Goal: Information Seeking & Learning: Learn about a topic

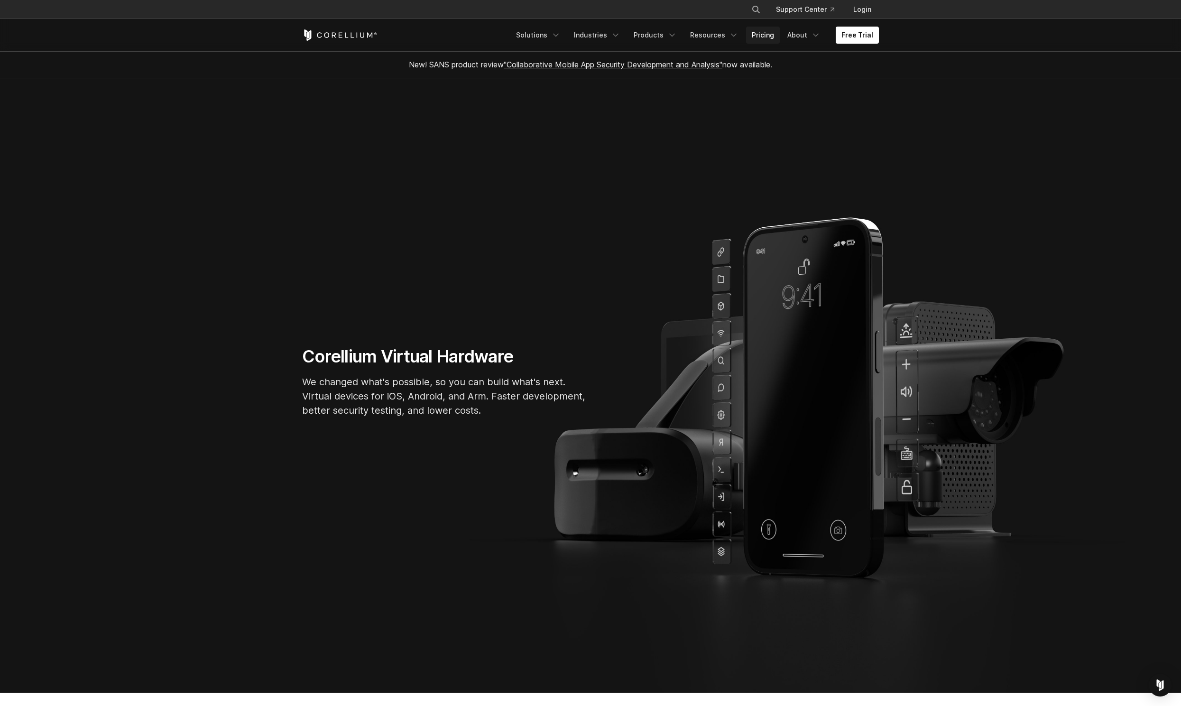
click at [757, 34] on link "Pricing" at bounding box center [763, 35] width 34 height 17
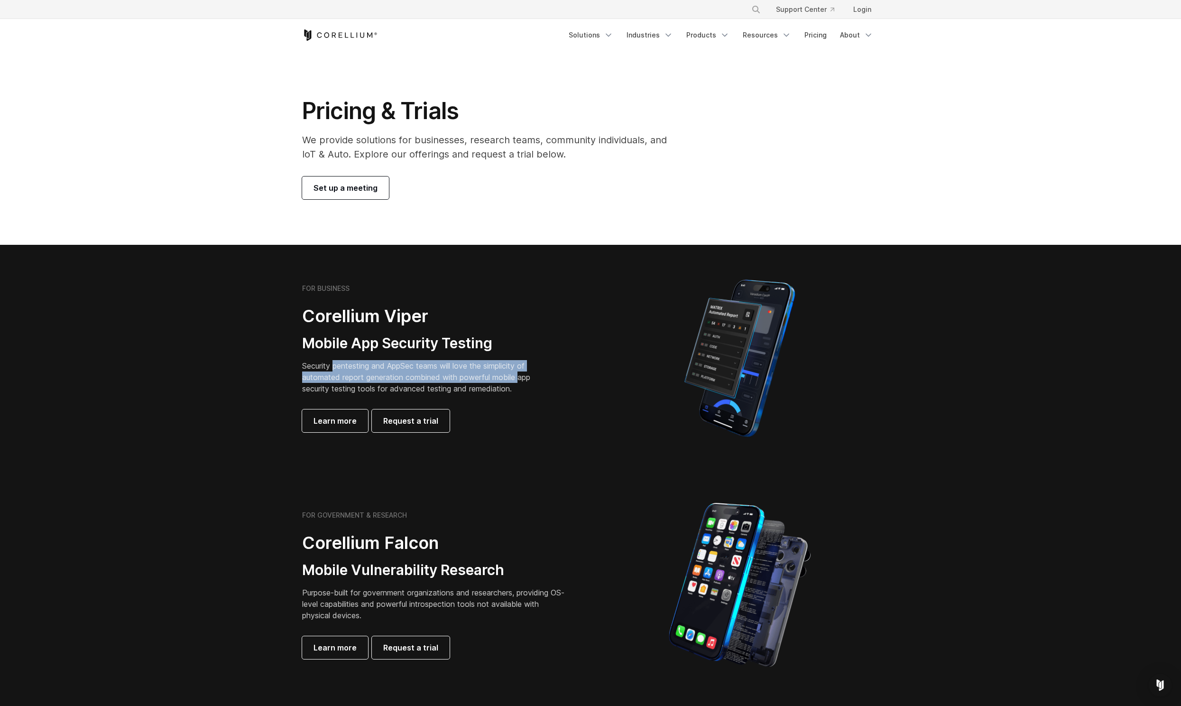
drag, startPoint x: 335, startPoint y: 366, endPoint x: 523, endPoint y: 375, distance: 187.6
click at [523, 375] on p "Security pentesting and AppSec teams will love the simplicity of automated repo…" at bounding box center [423, 377] width 243 height 34
click at [456, 385] on p "Security pentesting and AppSec teams will love the simplicity of automated repo…" at bounding box center [423, 377] width 243 height 34
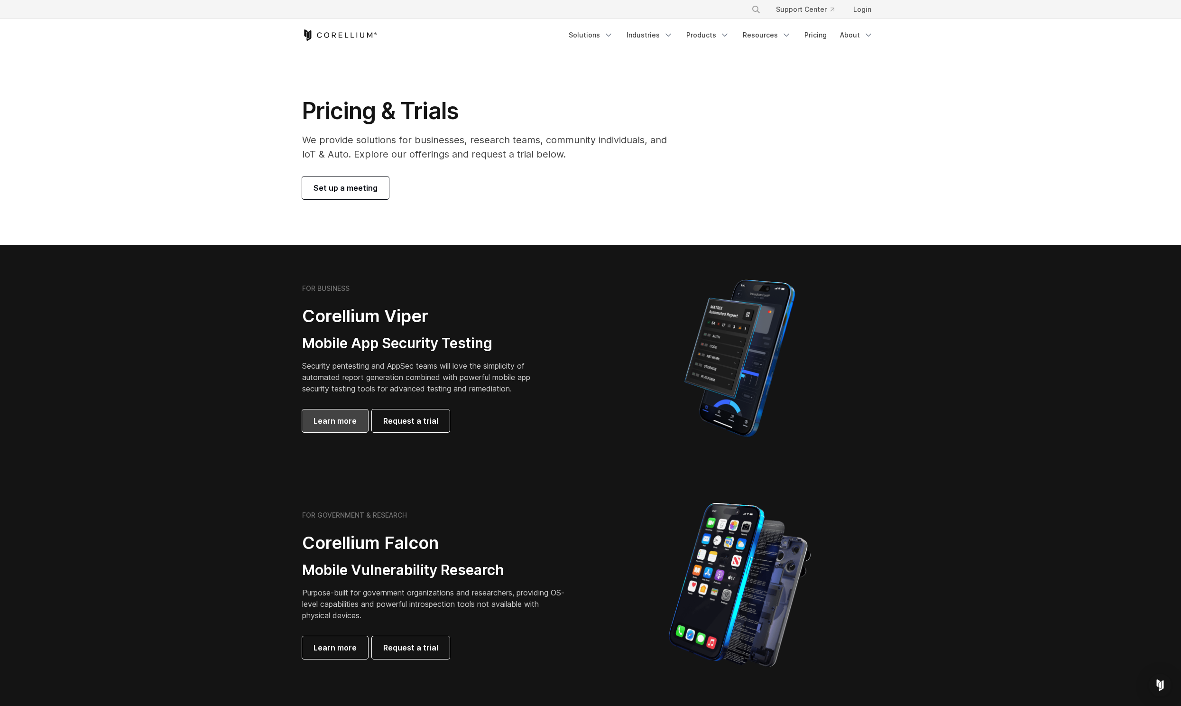
click at [338, 427] on link "Learn more" at bounding box center [335, 420] width 66 height 23
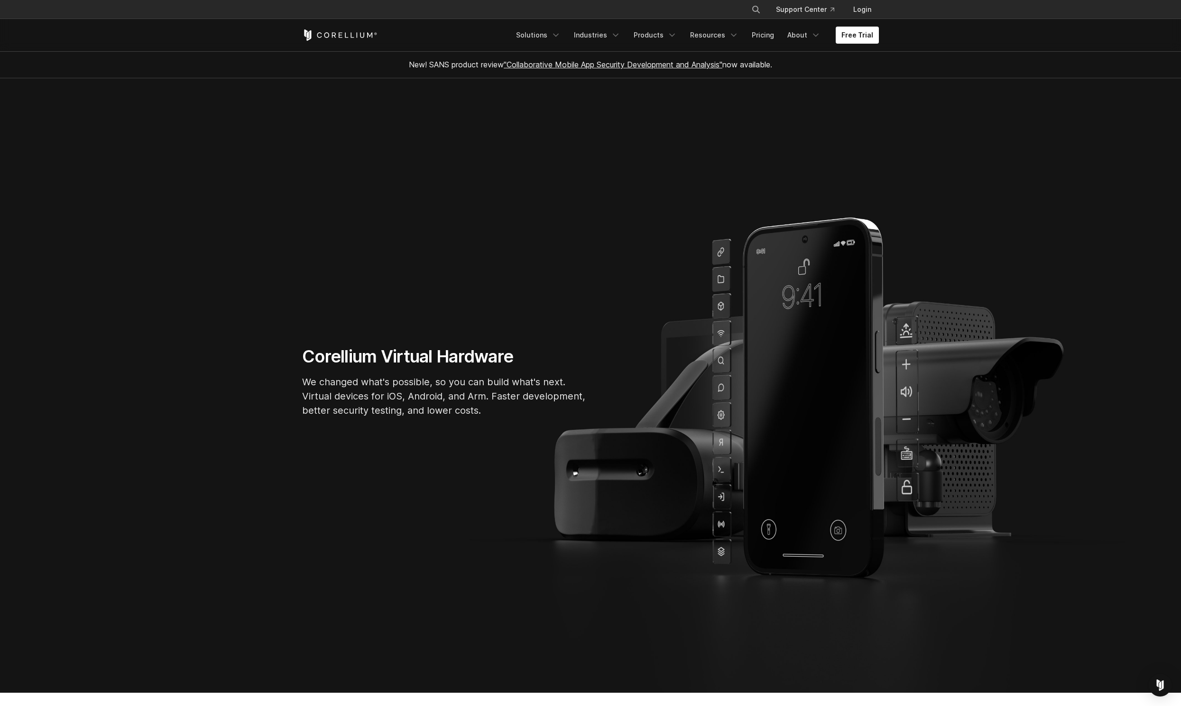
click at [439, 357] on h1 "Corellium Virtual Hardware" at bounding box center [444, 356] width 285 height 21
drag, startPoint x: 307, startPoint y: 354, endPoint x: 517, endPoint y: 358, distance: 209.2
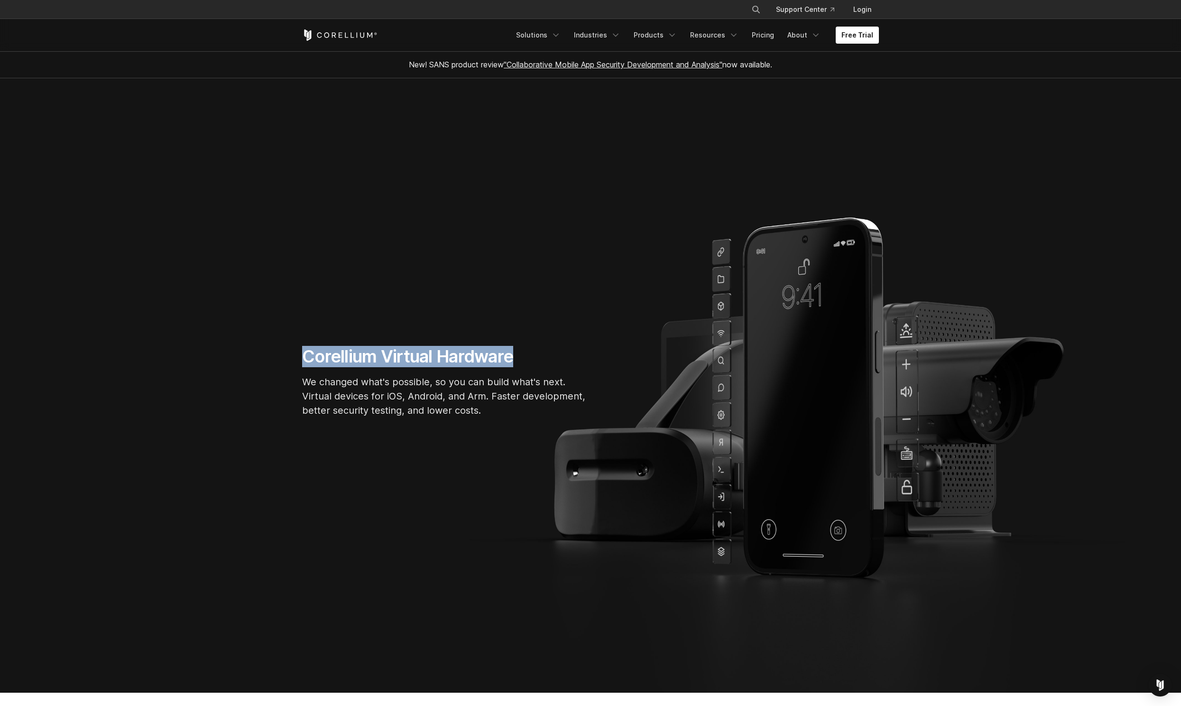
click at [517, 358] on h1 "Corellium Virtual Hardware" at bounding box center [444, 356] width 285 height 21
click at [587, 261] on section "Corellium Virtual Hardware We changed what's possible, so you can build what's …" at bounding box center [590, 385] width 1181 height 614
click at [767, 30] on link "Pricing" at bounding box center [763, 35] width 34 height 17
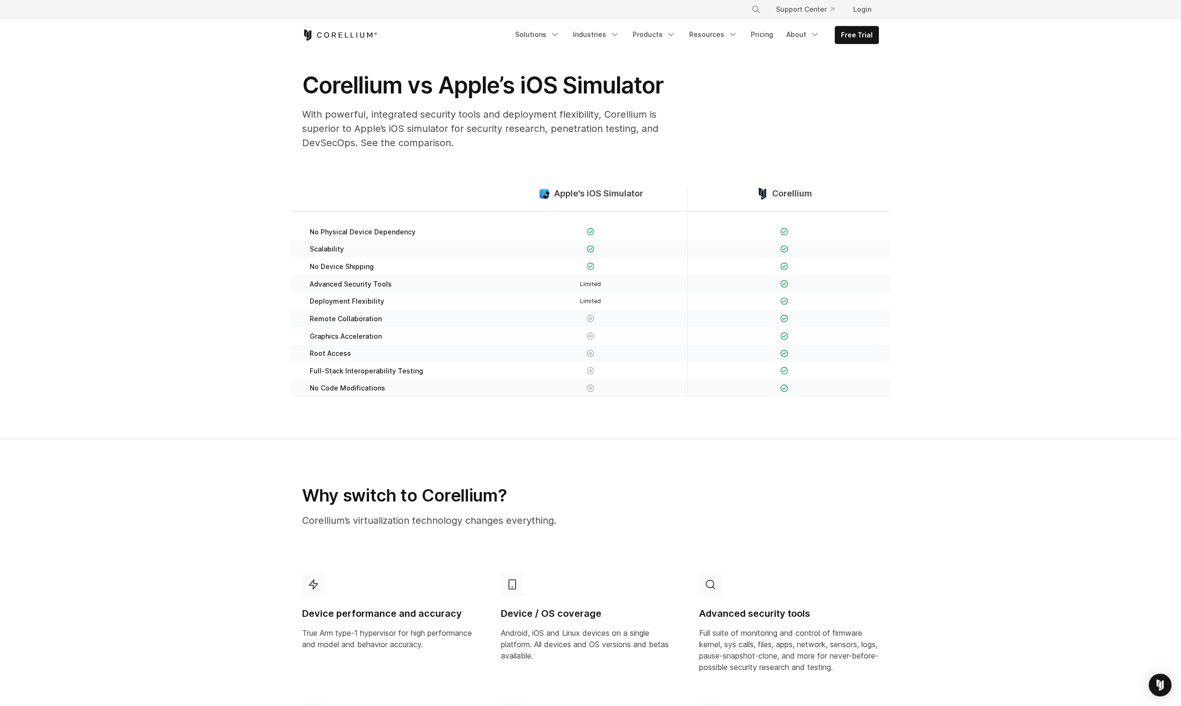
scroll to position [20, 0]
